Goal: Transaction & Acquisition: Book appointment/travel/reservation

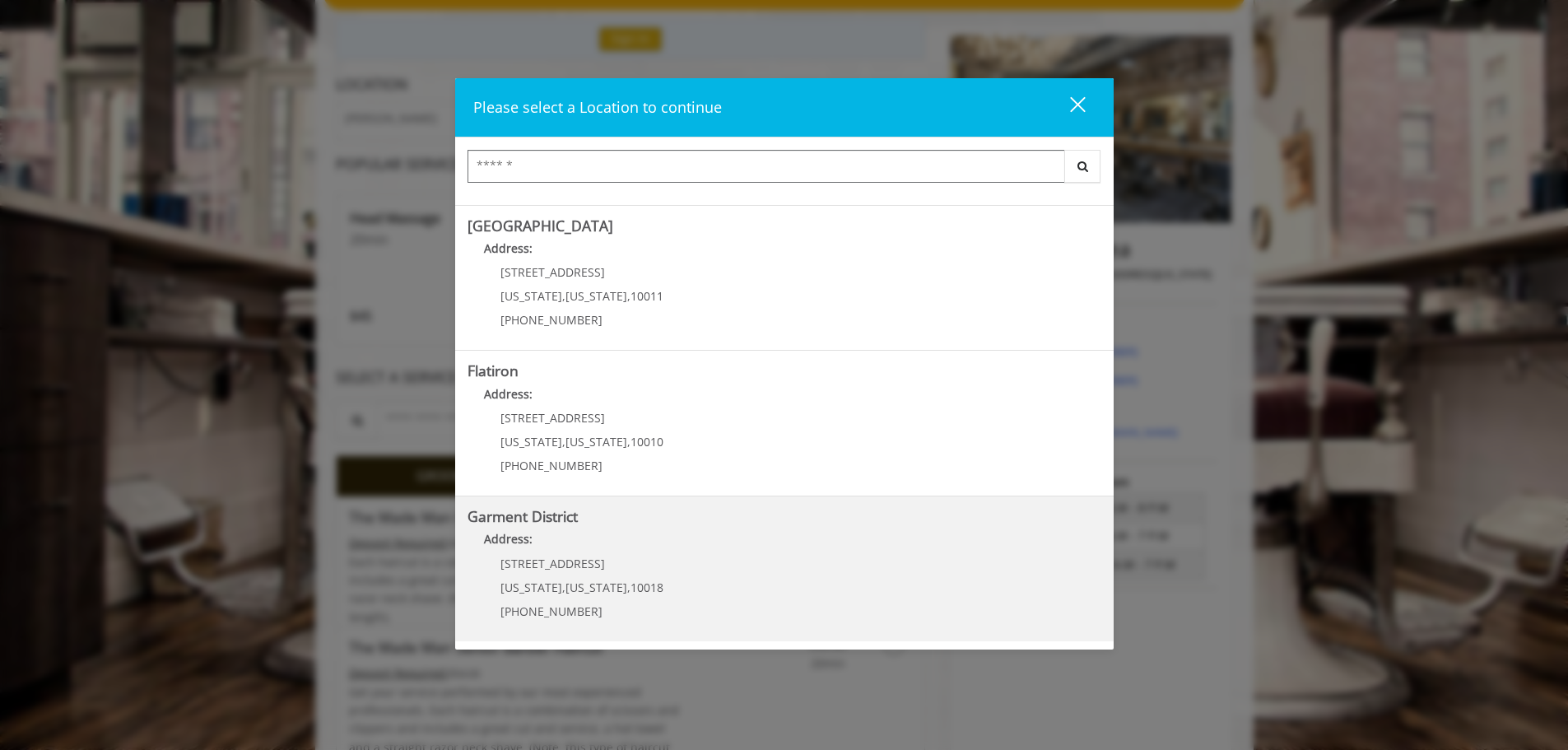
scroll to position [179, 0]
click at [629, 577] on div "[STREET_ADDRESS][US_STATE][US_STATE] (212) 997-4247" at bounding box center [569, 592] width 204 height 72
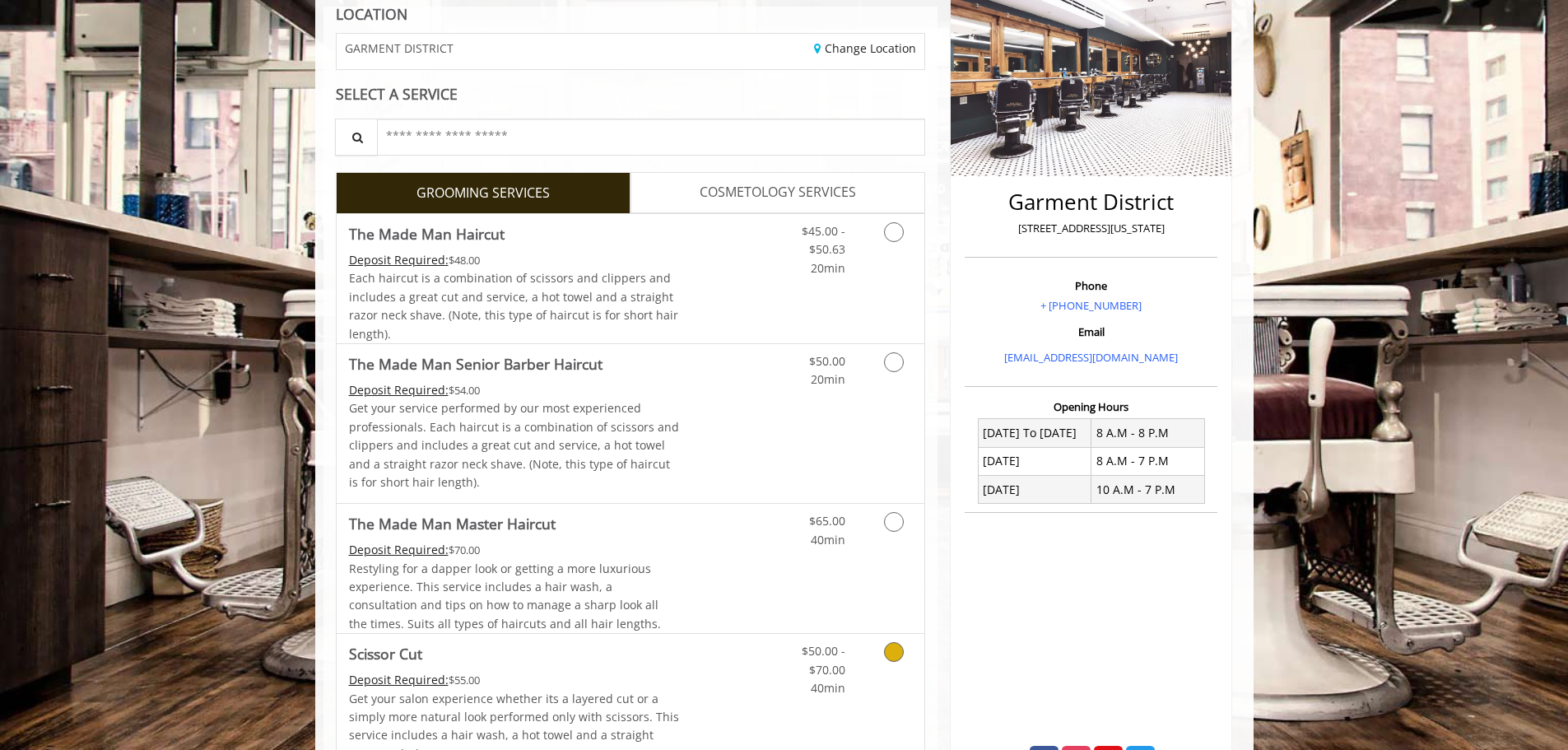
scroll to position [247, 0]
click at [587, 271] on span "Each haircut is a combination of scissors and clippers and includes a great cut…" at bounding box center [514, 307] width 329 height 71
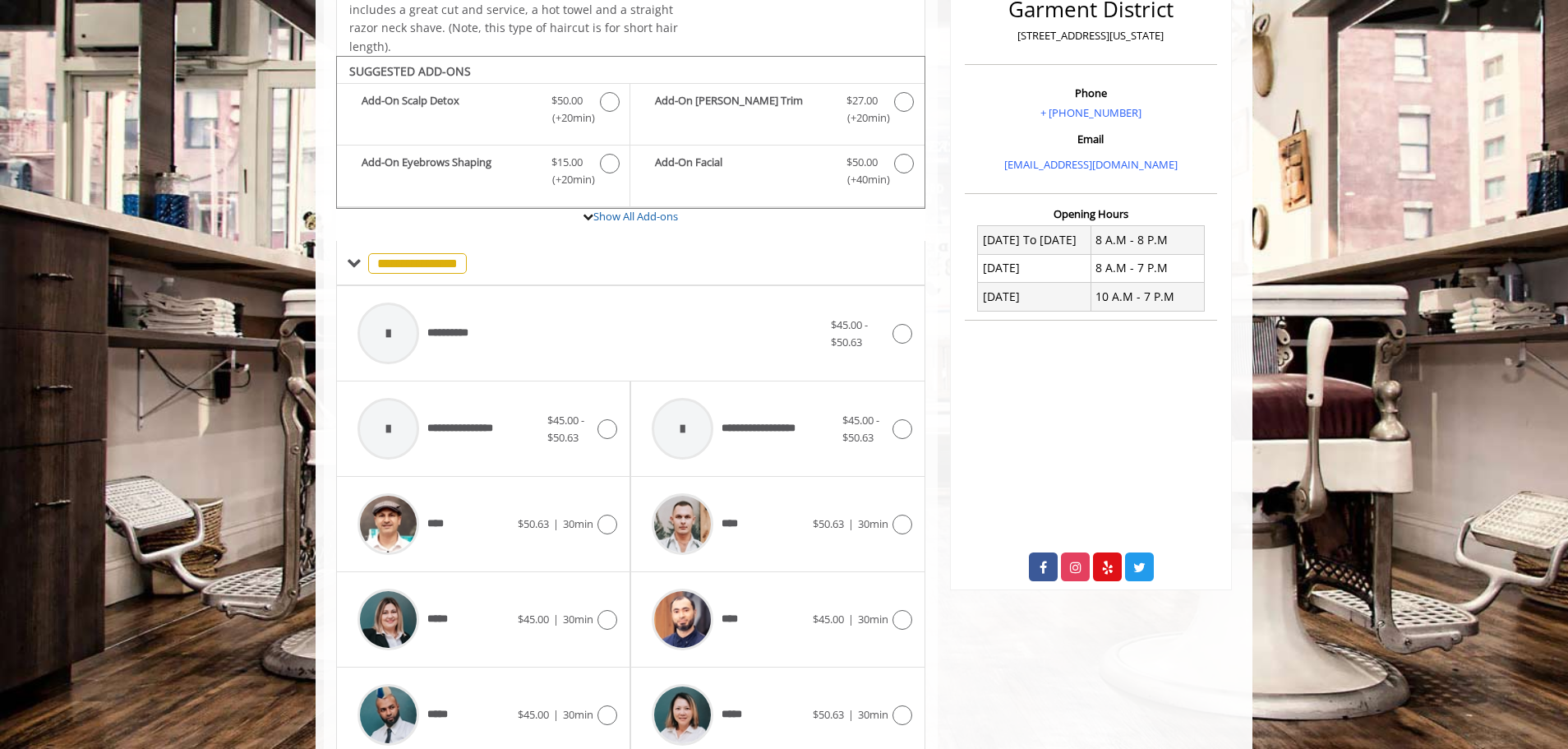
scroll to position [495, 0]
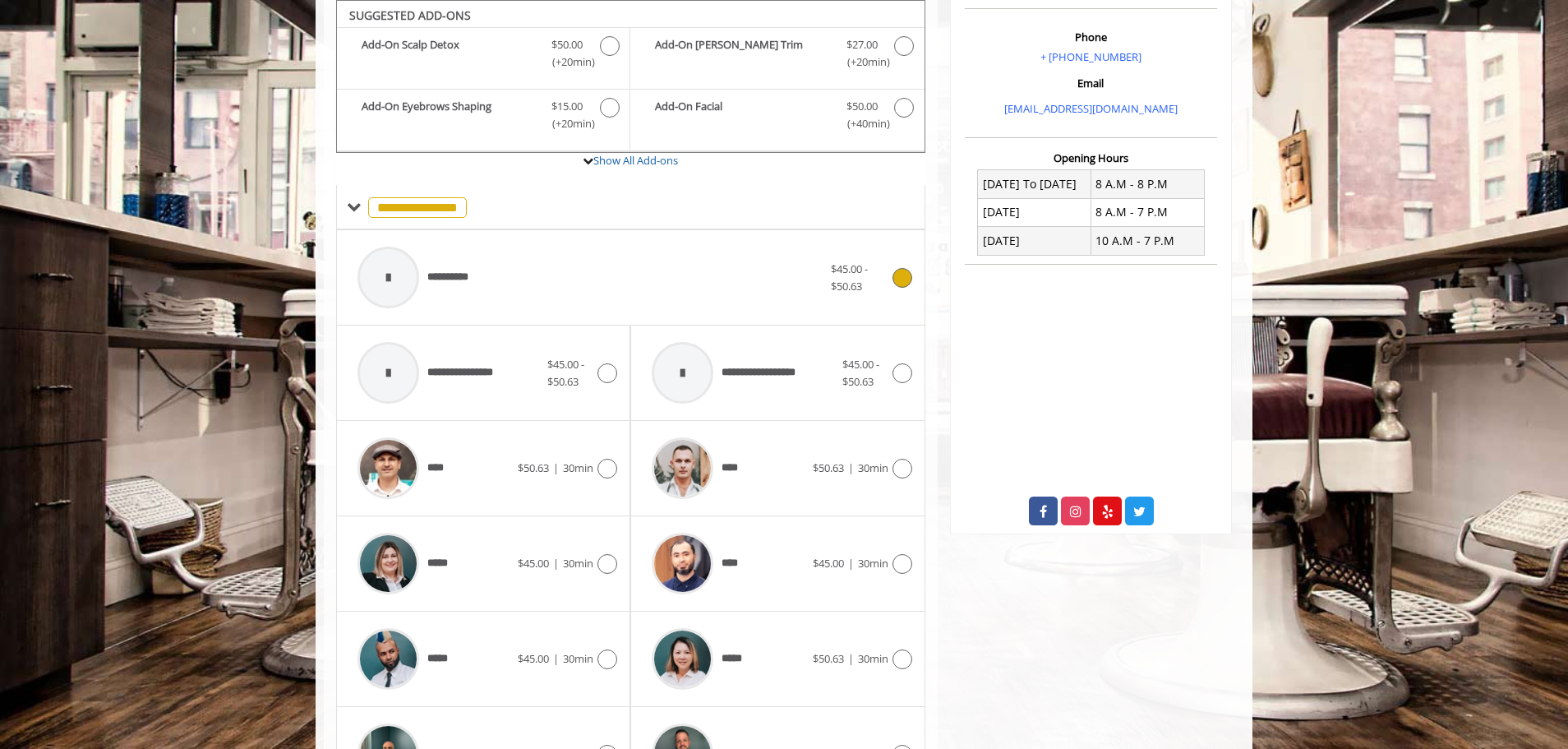
click at [440, 268] on span "**********" at bounding box center [417, 277] width 134 height 78
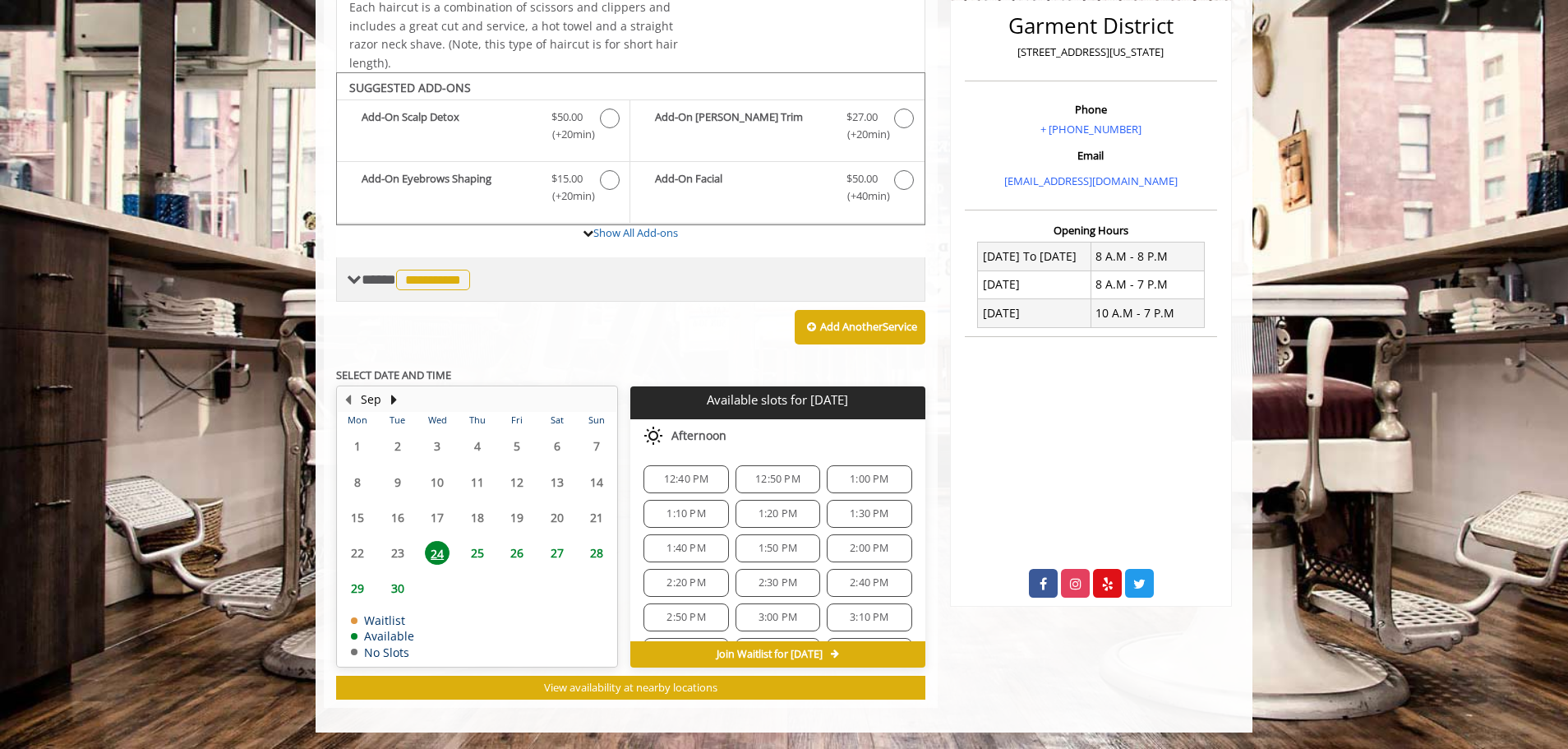
scroll to position [420, 0]
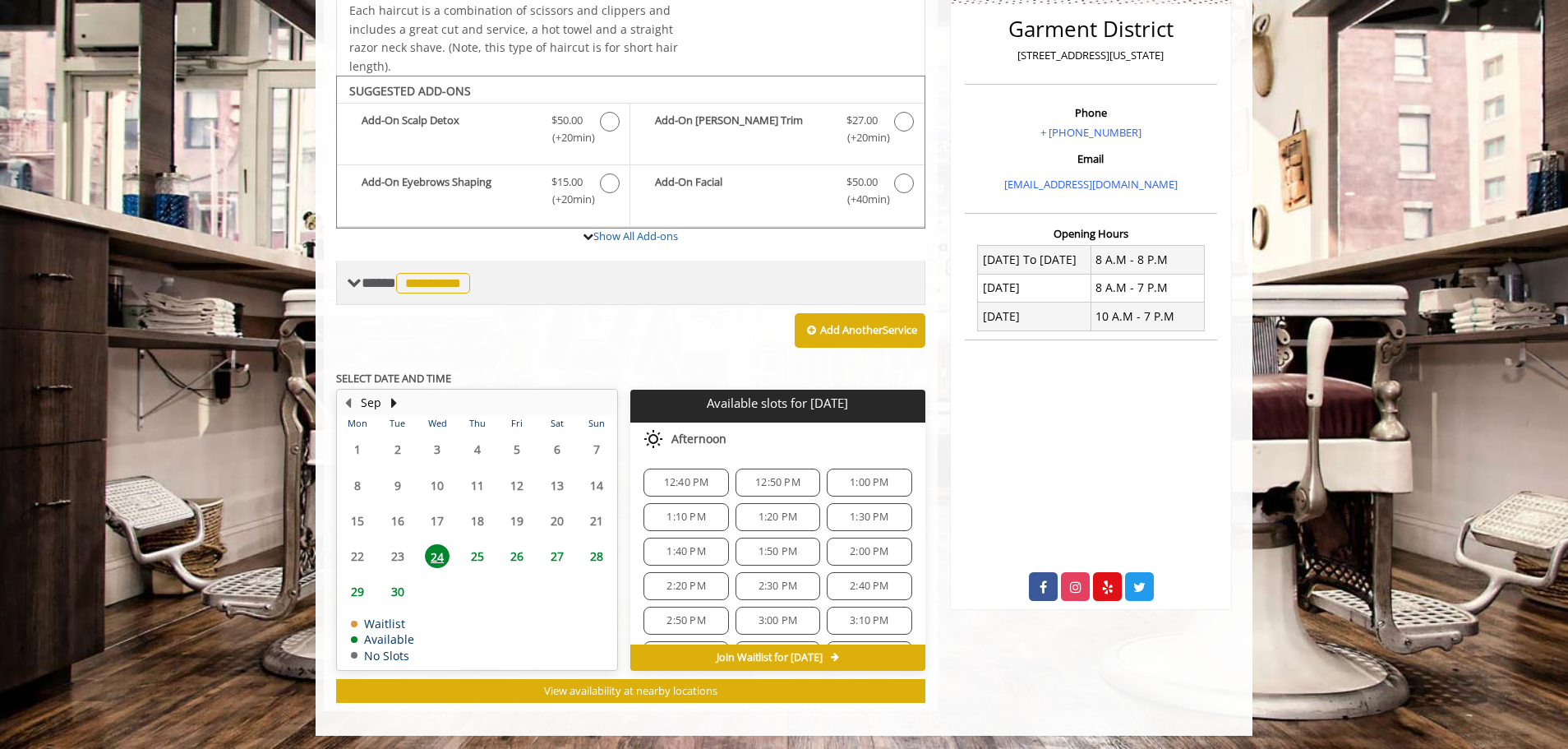
click at [391, 287] on span "**********" at bounding box center [418, 283] width 112 height 14
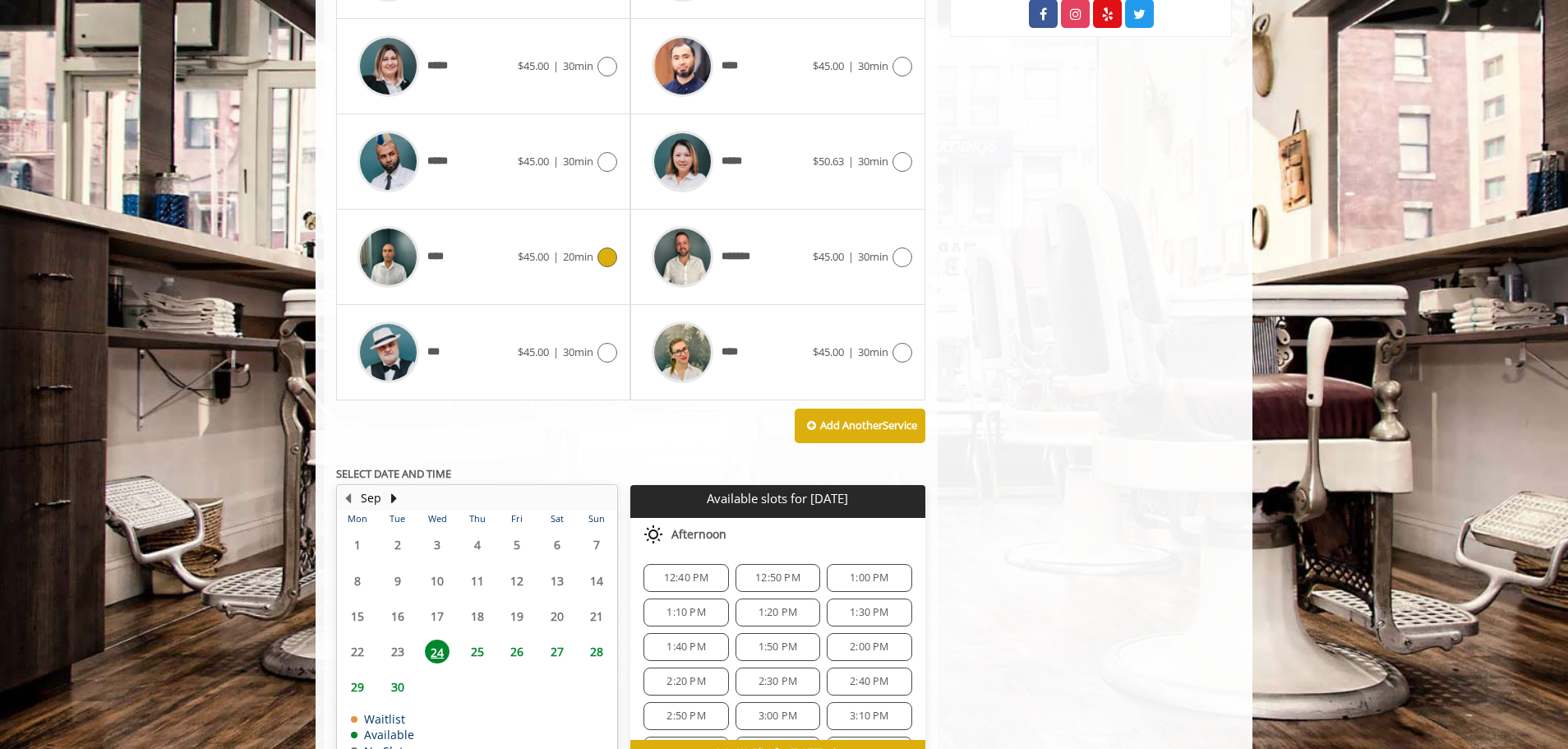
scroll to position [994, 0]
click at [476, 650] on span "25" at bounding box center [477, 650] width 24 height 24
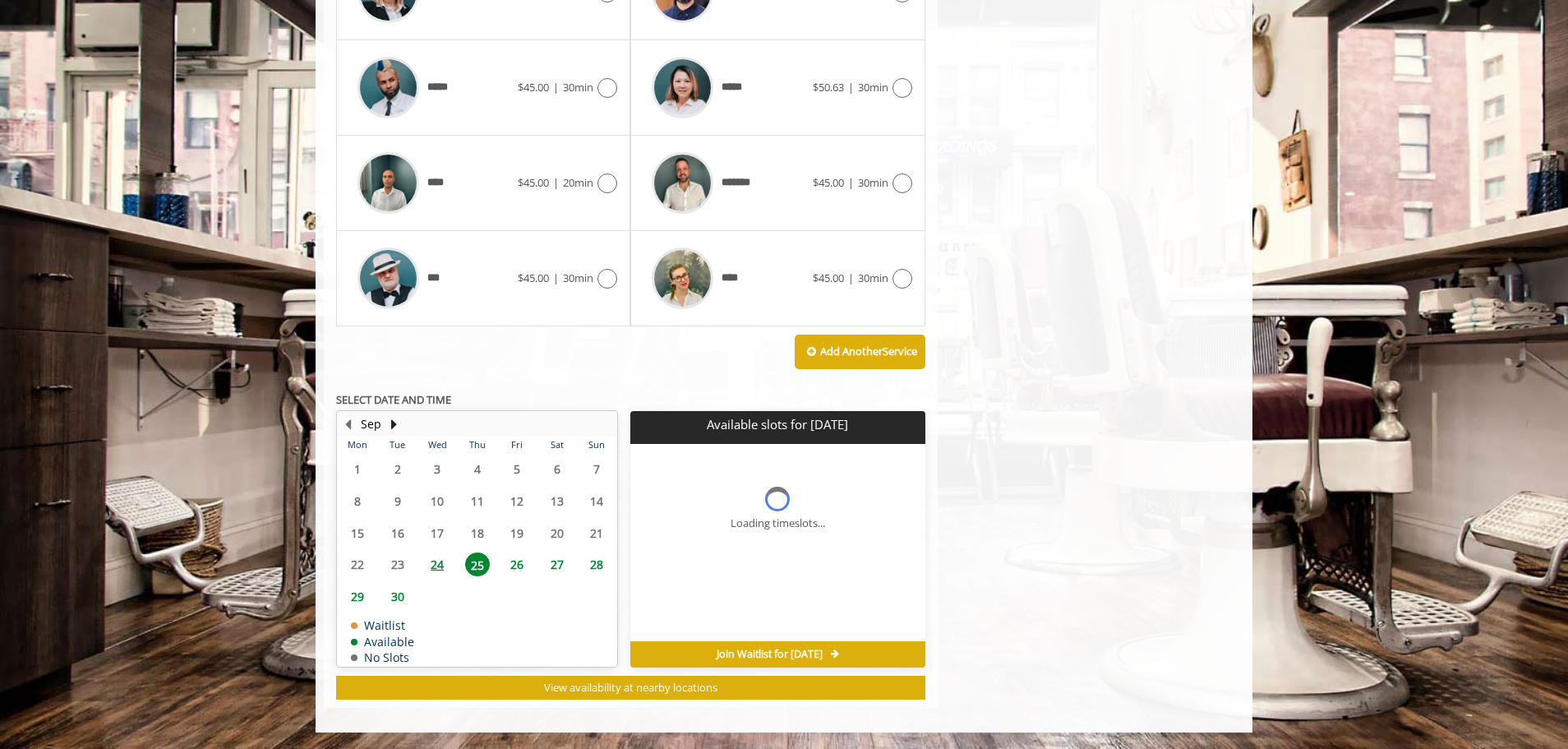
scroll to position [1091, 0]
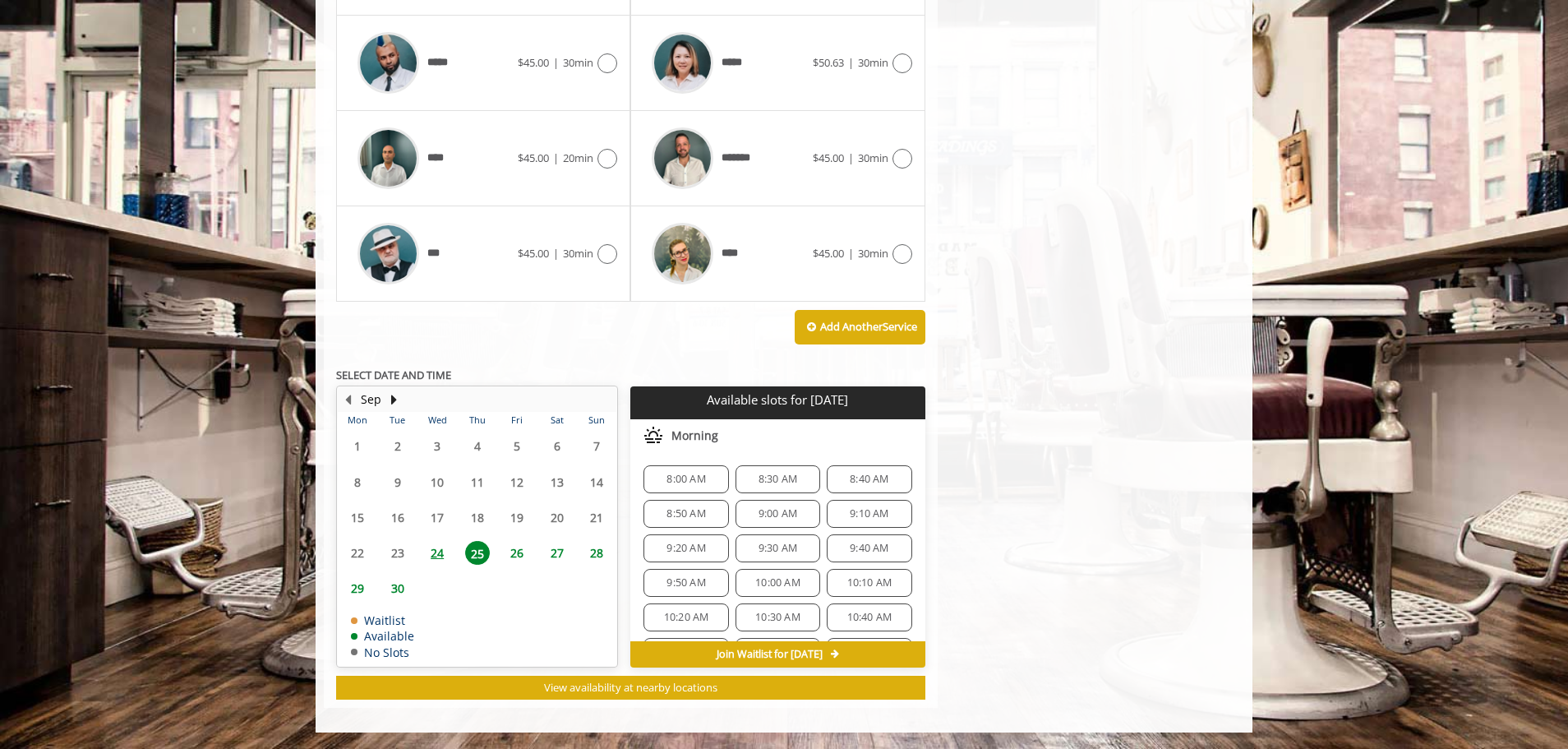
click at [443, 560] on span "24" at bounding box center [437, 552] width 24 height 24
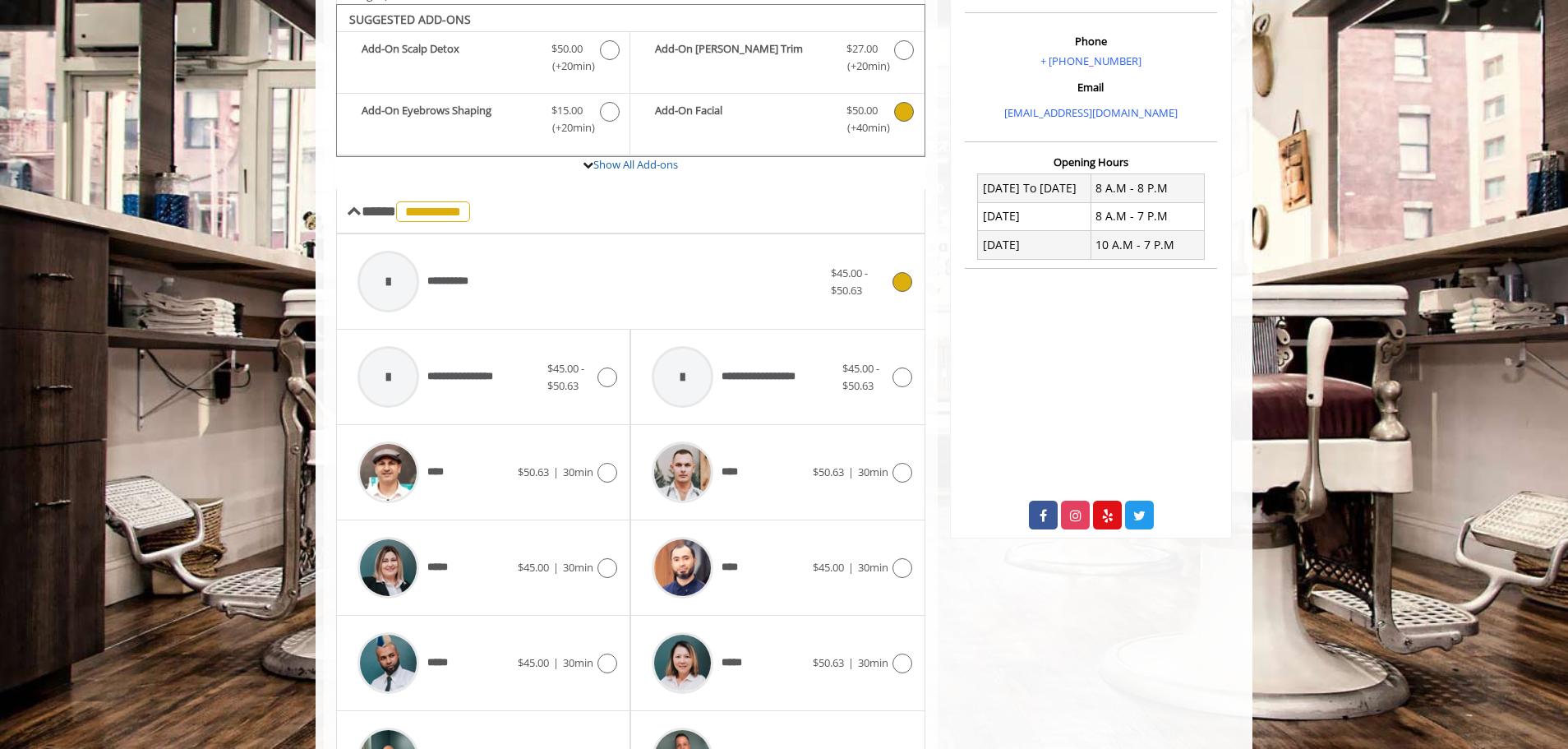
scroll to position [492, 0]
click at [898, 660] on icon at bounding box center [902, 662] width 20 height 20
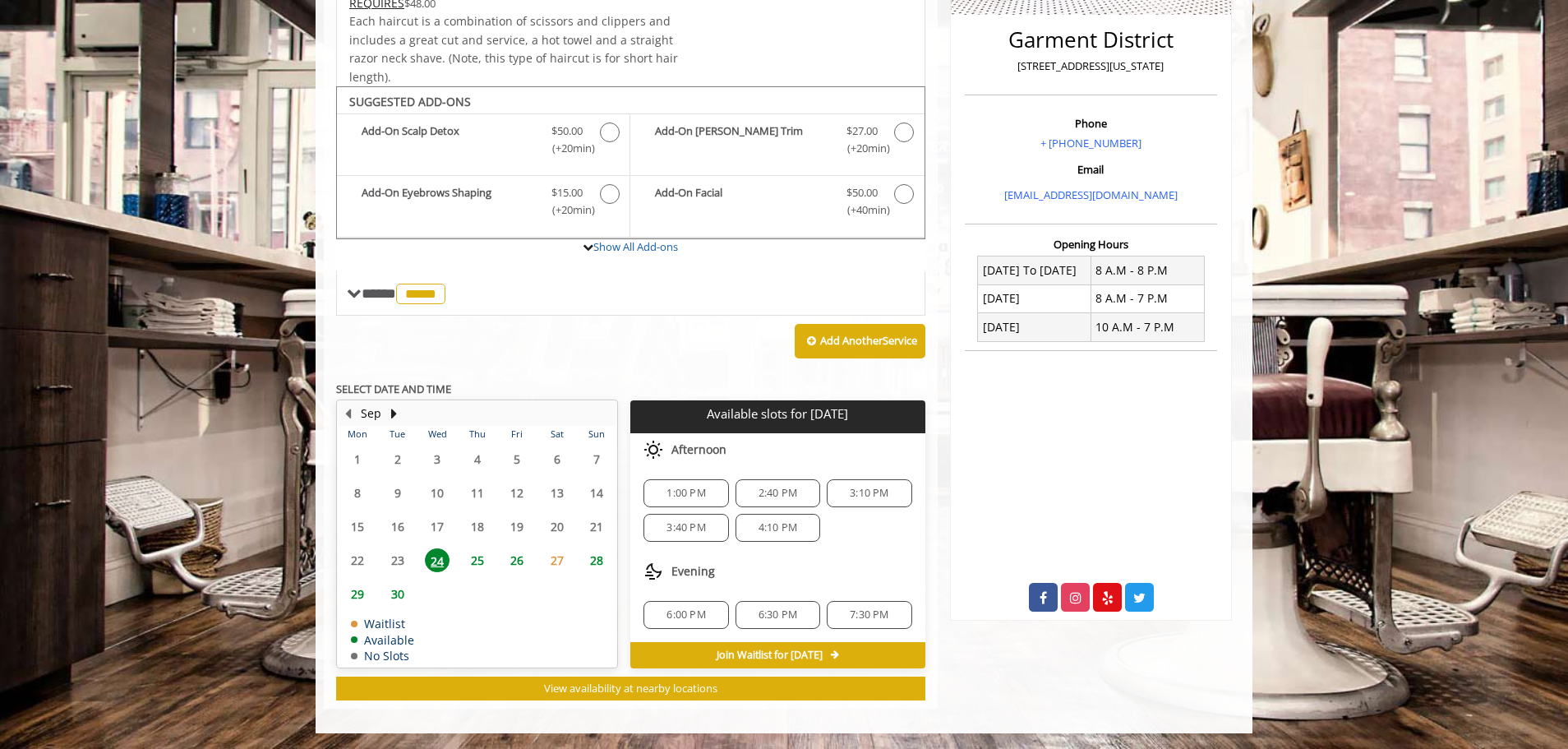
scroll to position [410, 0]
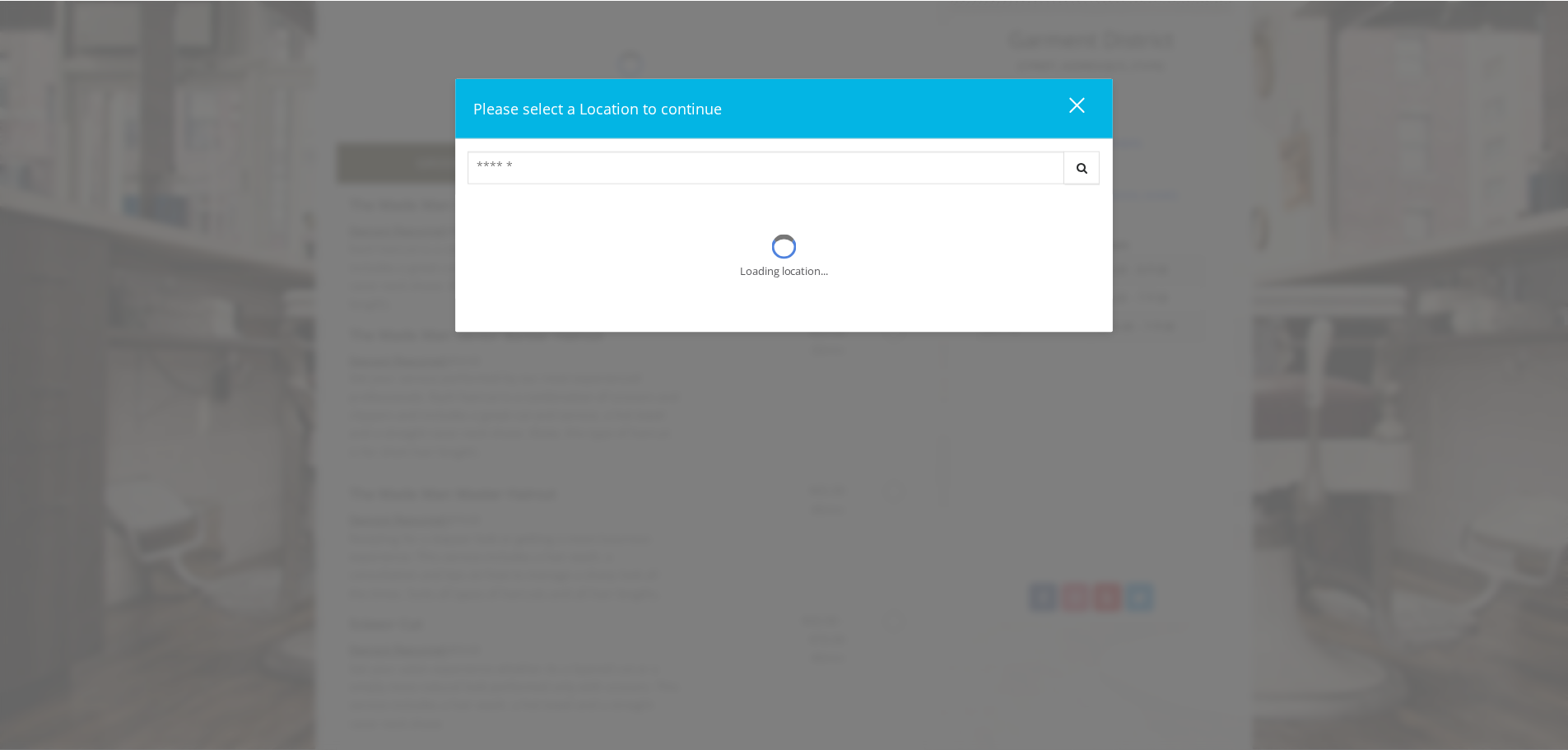
scroll to position [179, 0]
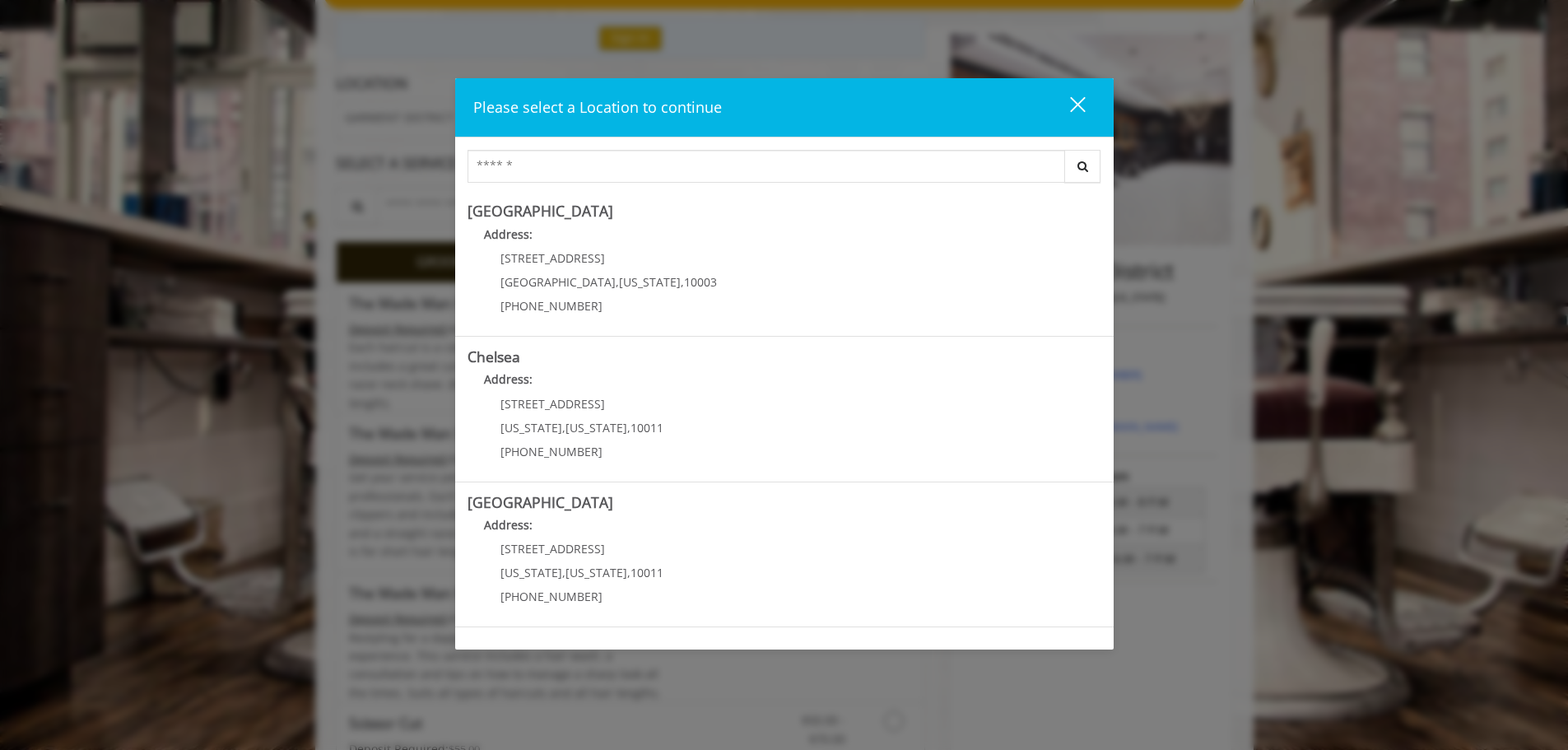
click at [1059, 93] on button "close" at bounding box center [1068, 107] width 56 height 34
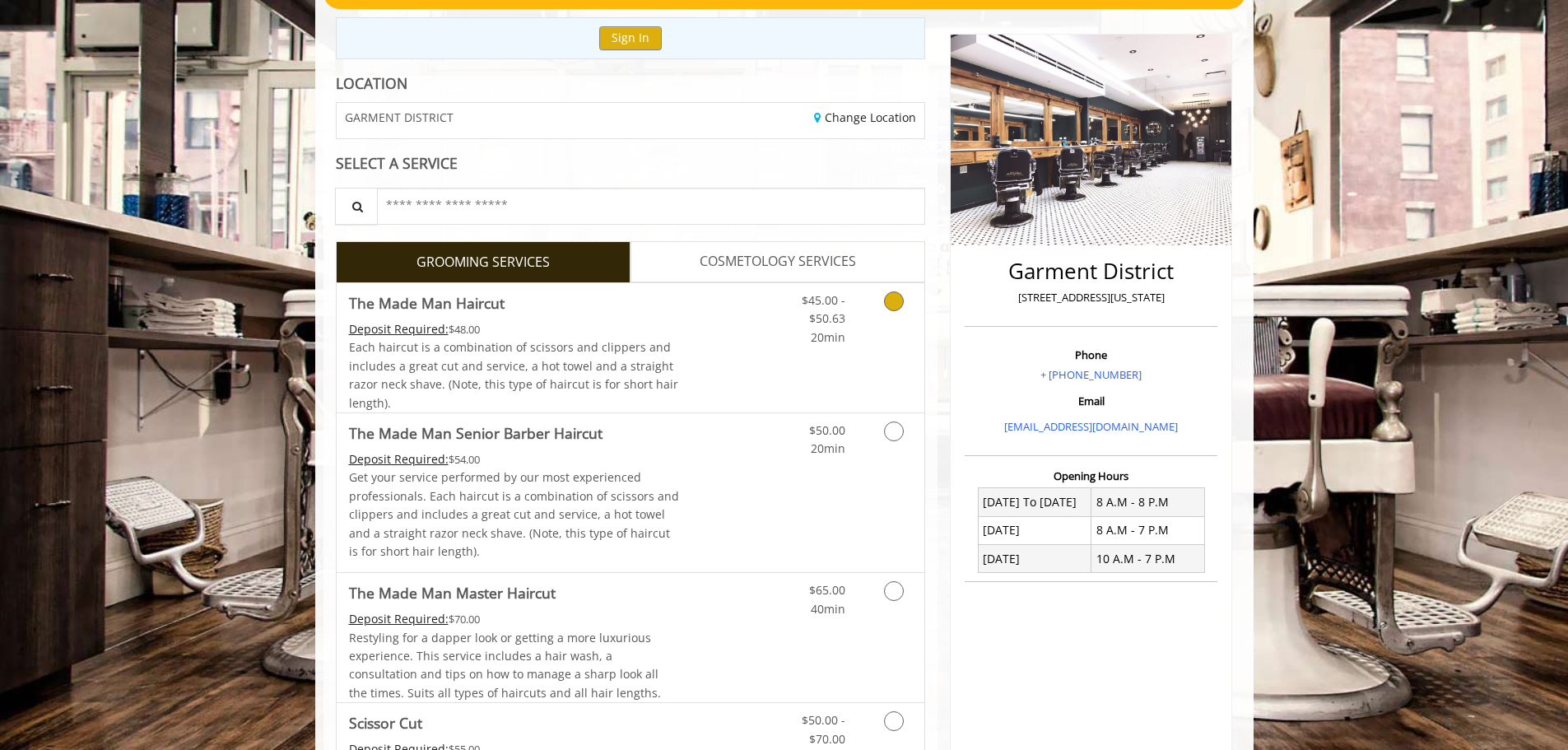
click at [600, 361] on span "Each haircut is a combination of scissors and clippers and includes a great cut…" at bounding box center [514, 375] width 329 height 71
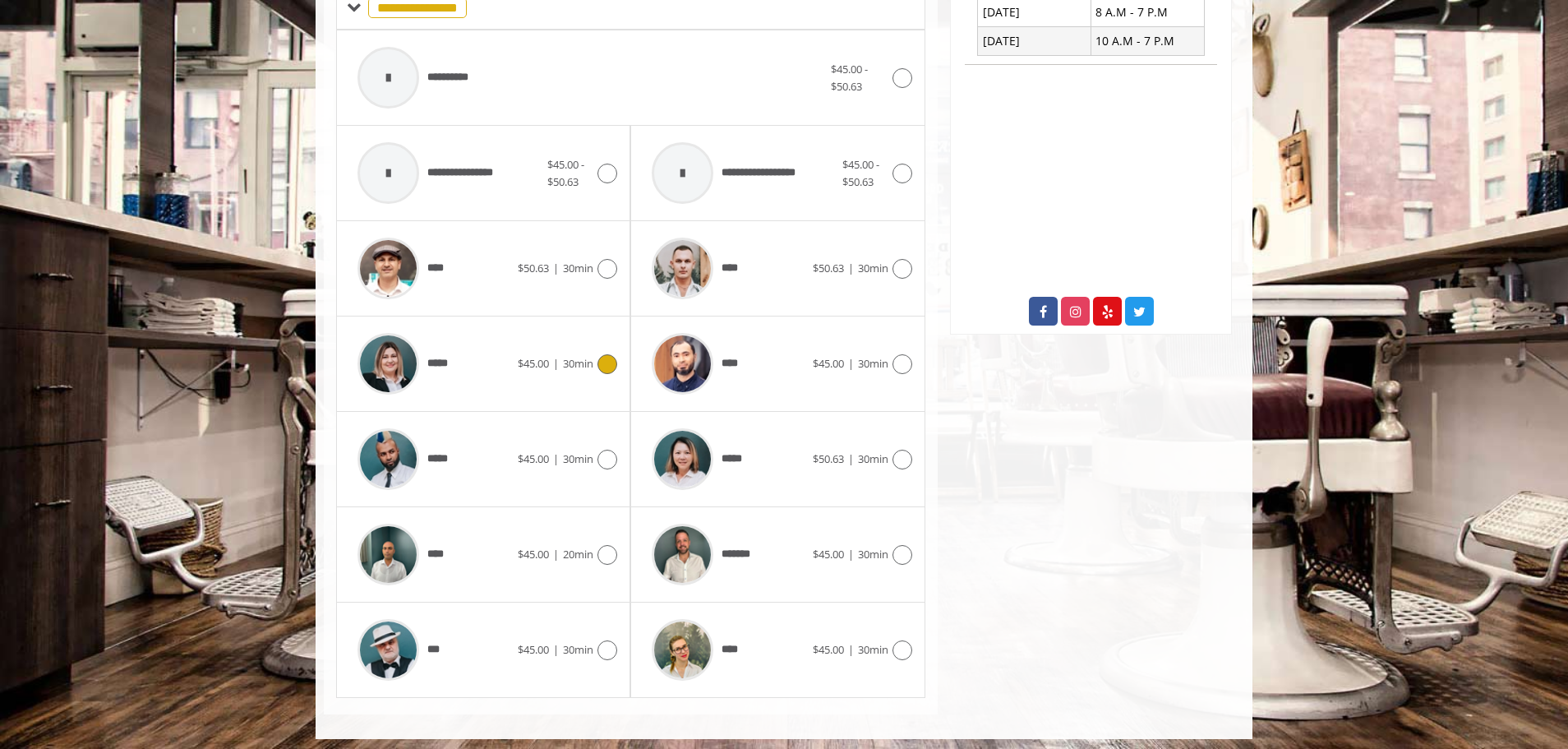
scroll to position [702, 0]
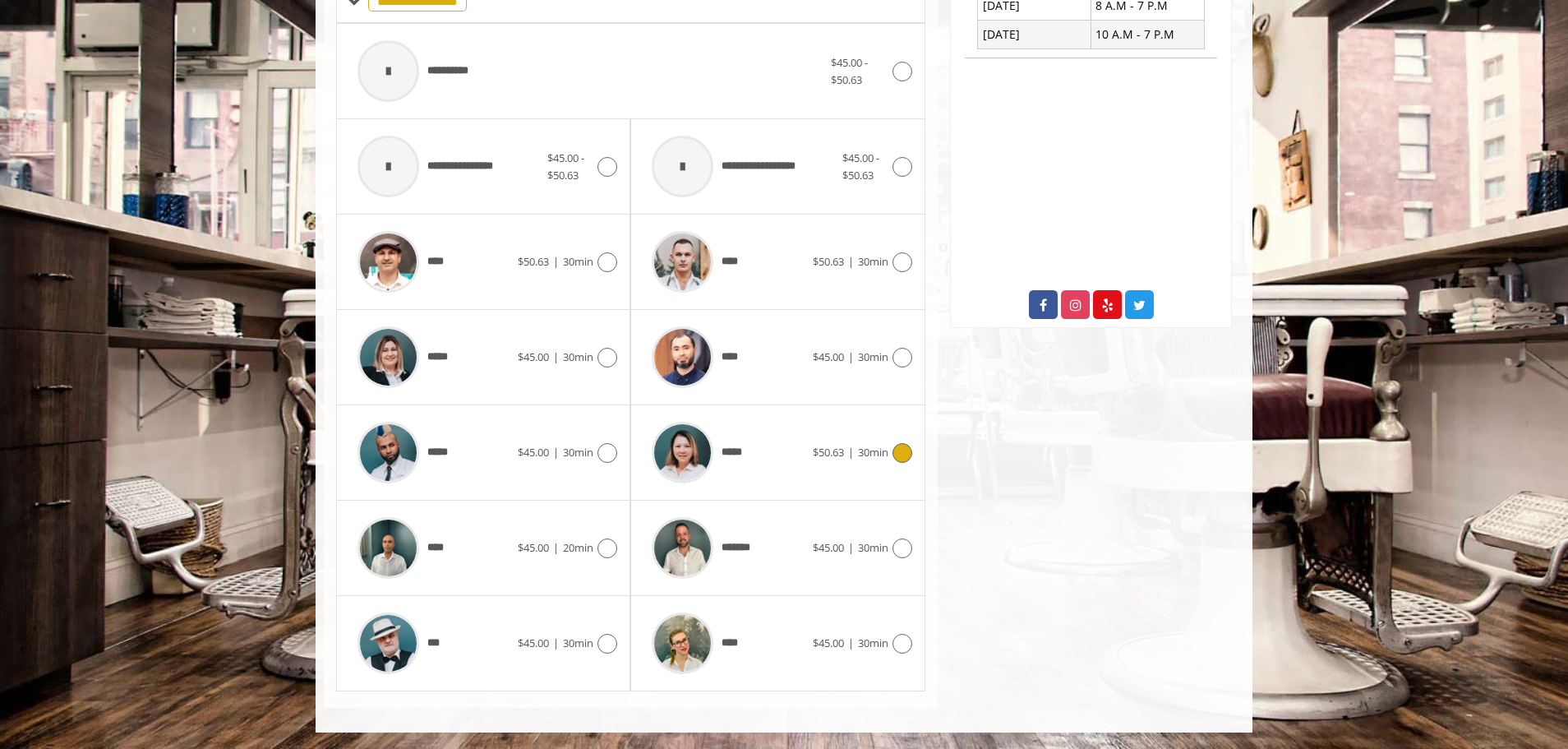
click at [755, 461] on div "*****" at bounding box center [727, 452] width 168 height 78
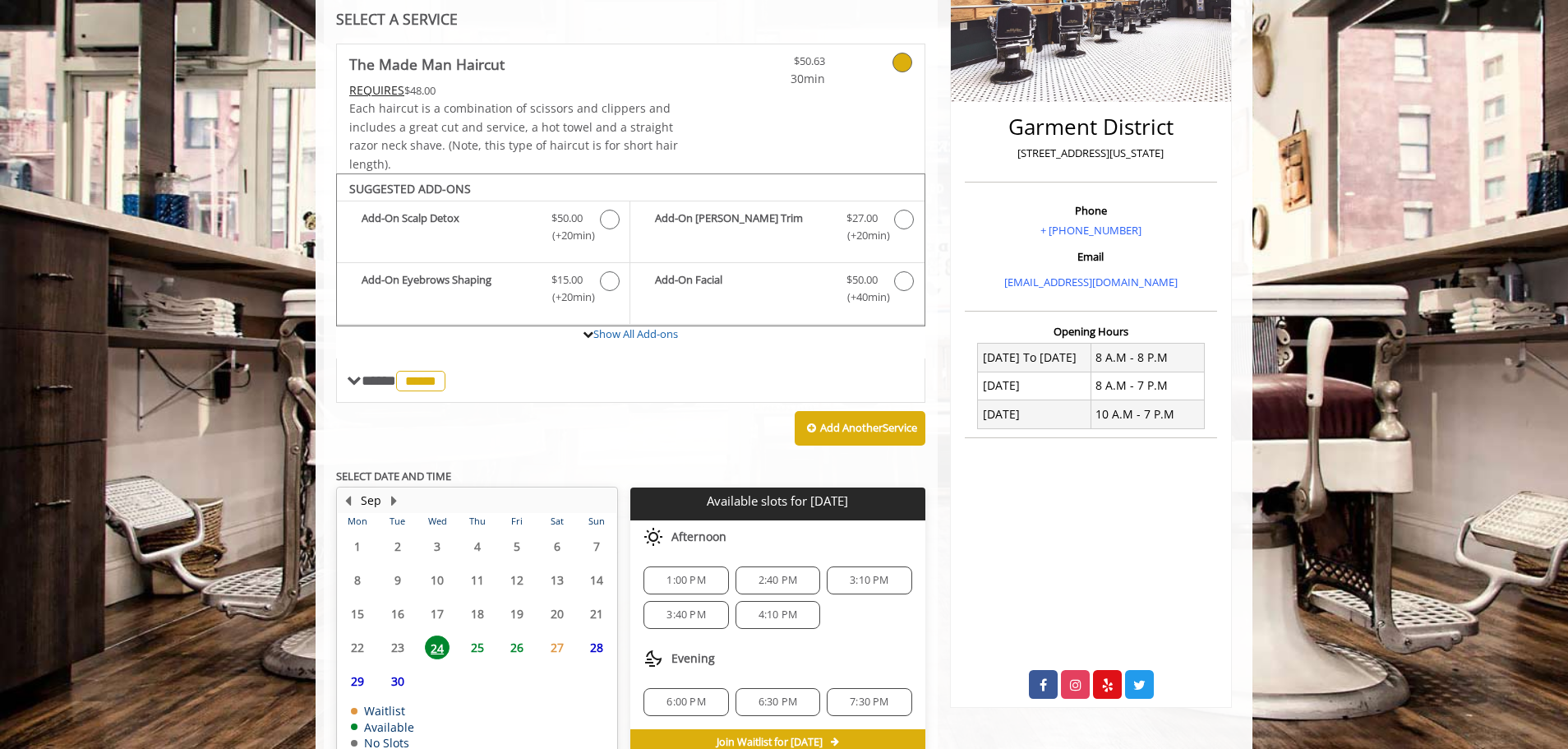
scroll to position [410, 0]
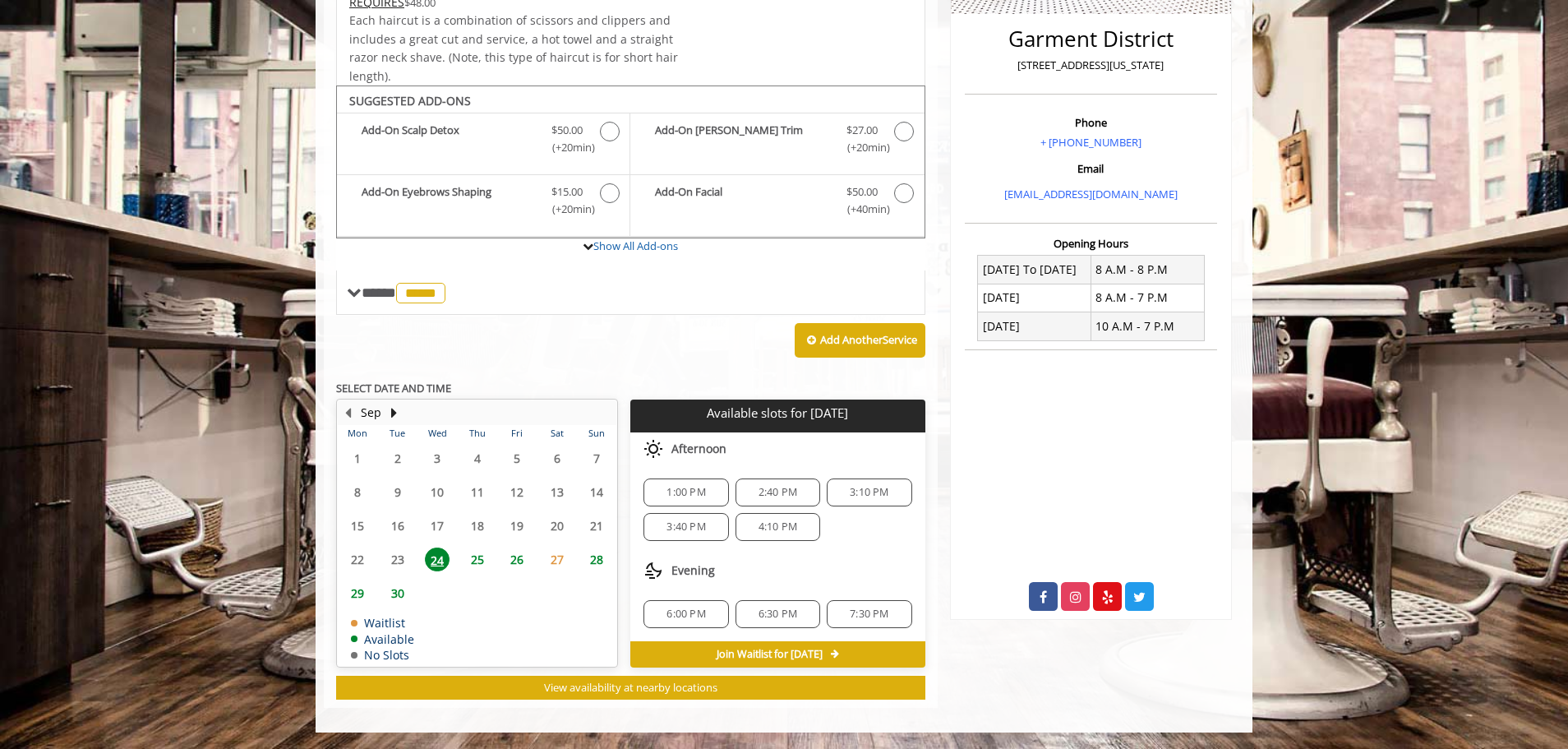
click at [688, 493] on span "1:00 PM" at bounding box center [686, 492] width 39 height 14
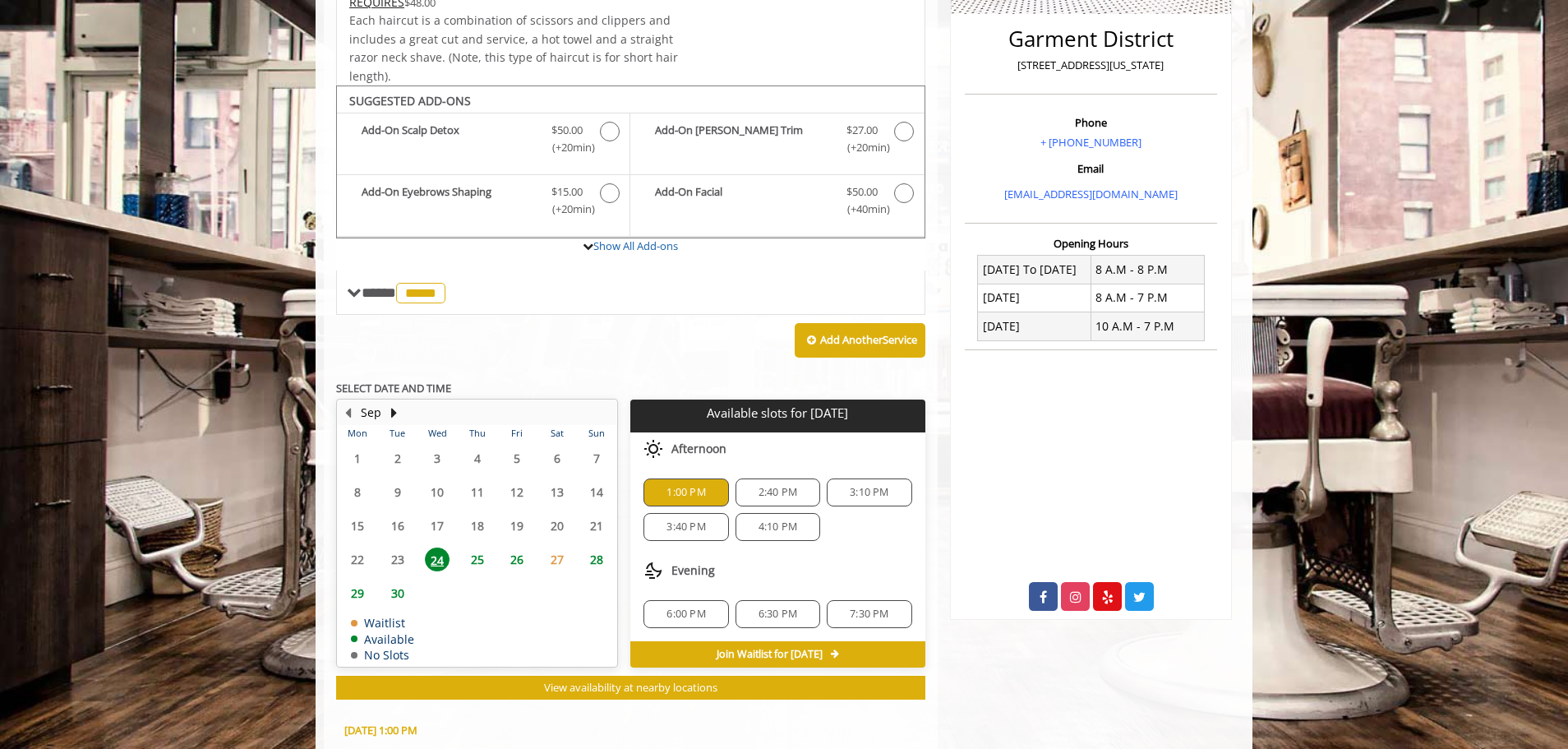
scroll to position [706, 0]
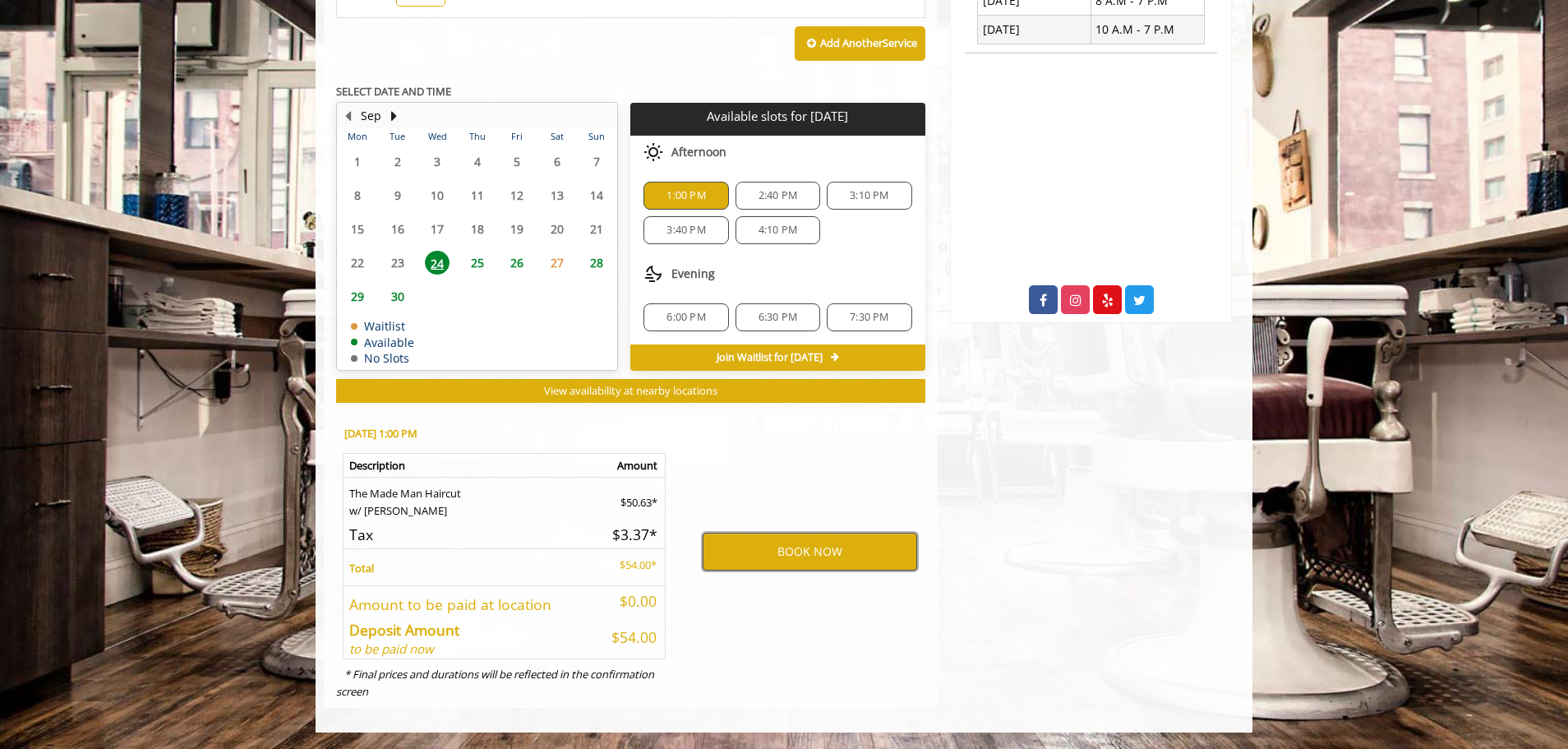
click at [788, 550] on button "BOOK NOW" at bounding box center [810, 552] width 215 height 38
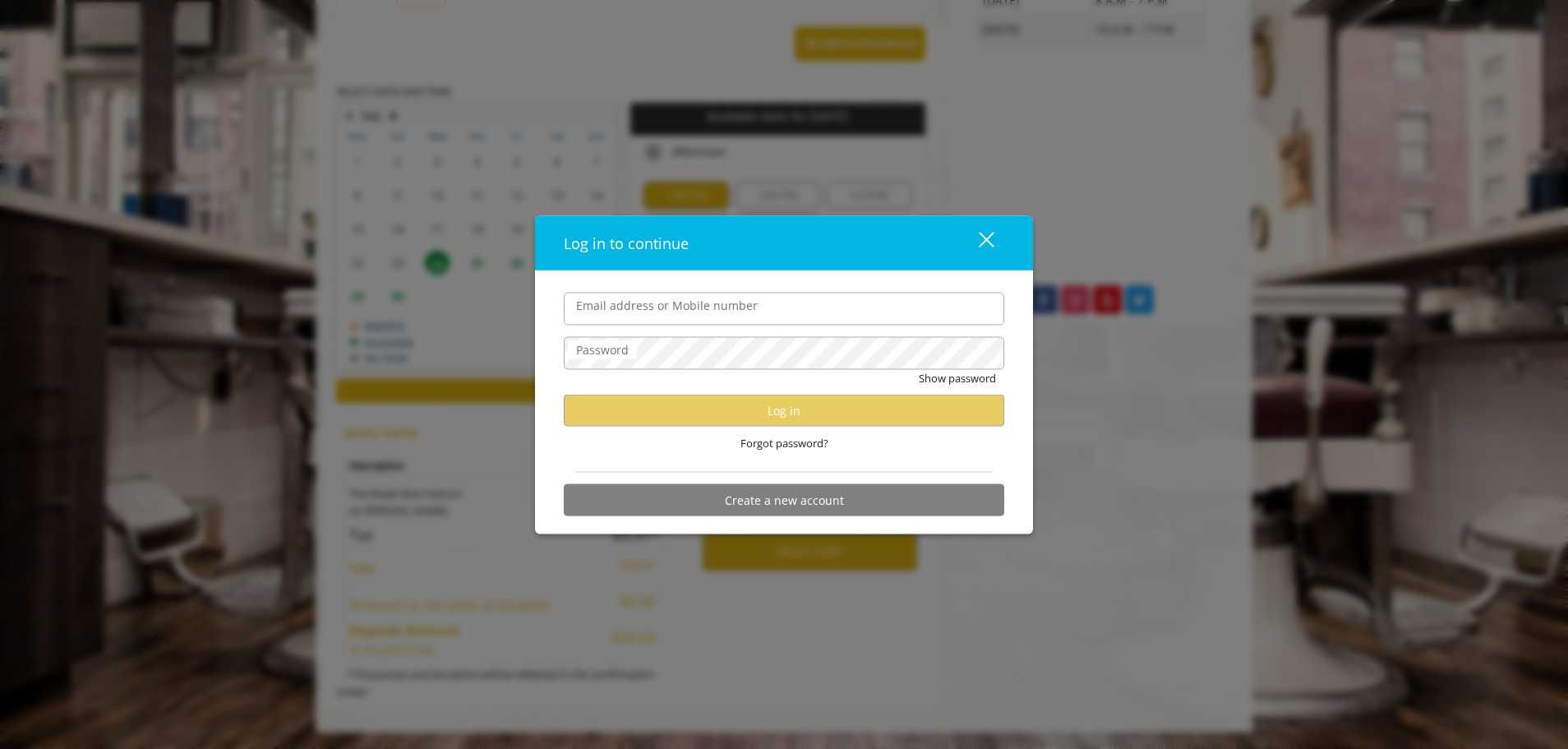
click at [1000, 244] on button "close" at bounding box center [976, 243] width 56 height 34
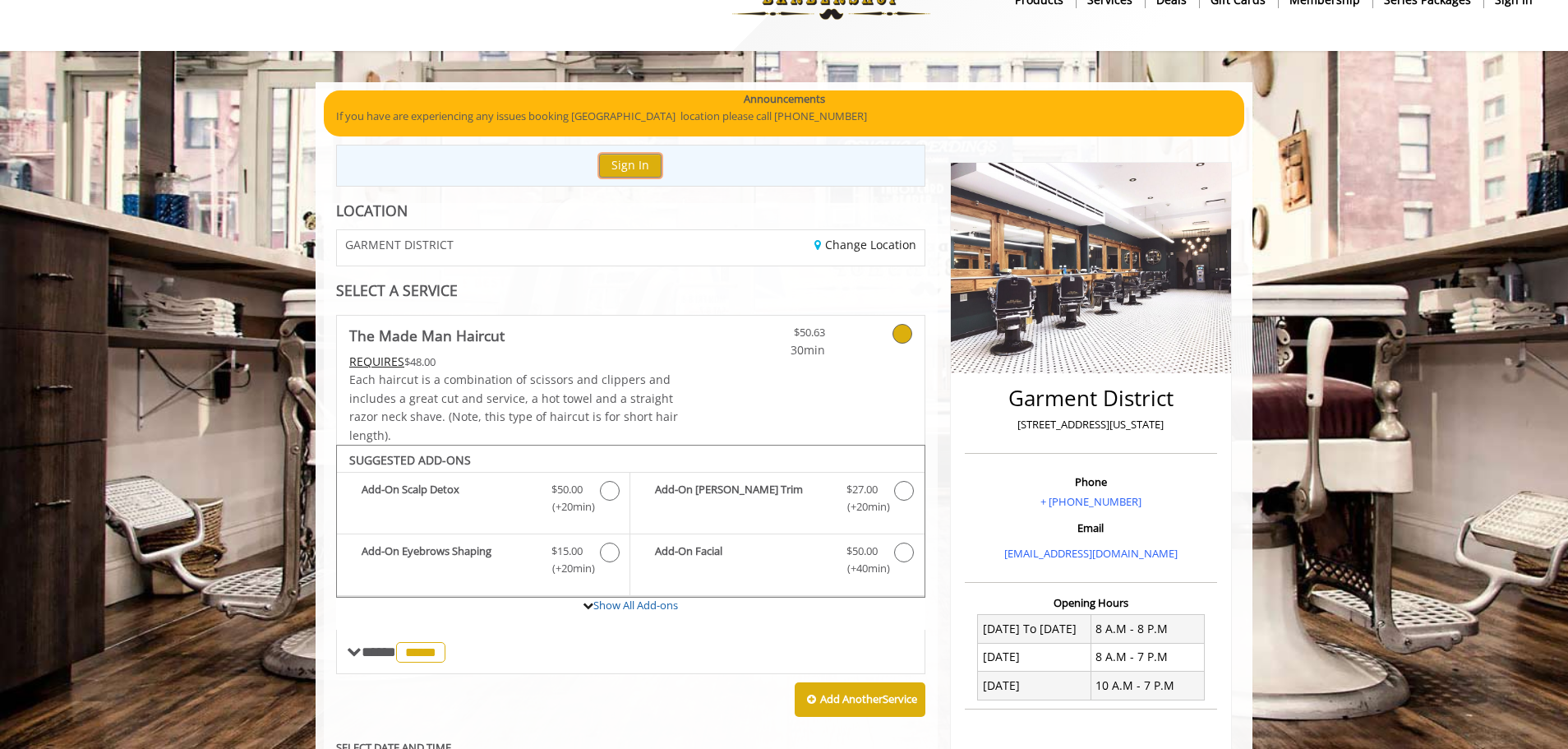
scroll to position [50, 0]
